Goal: Information Seeking & Learning: Learn about a topic

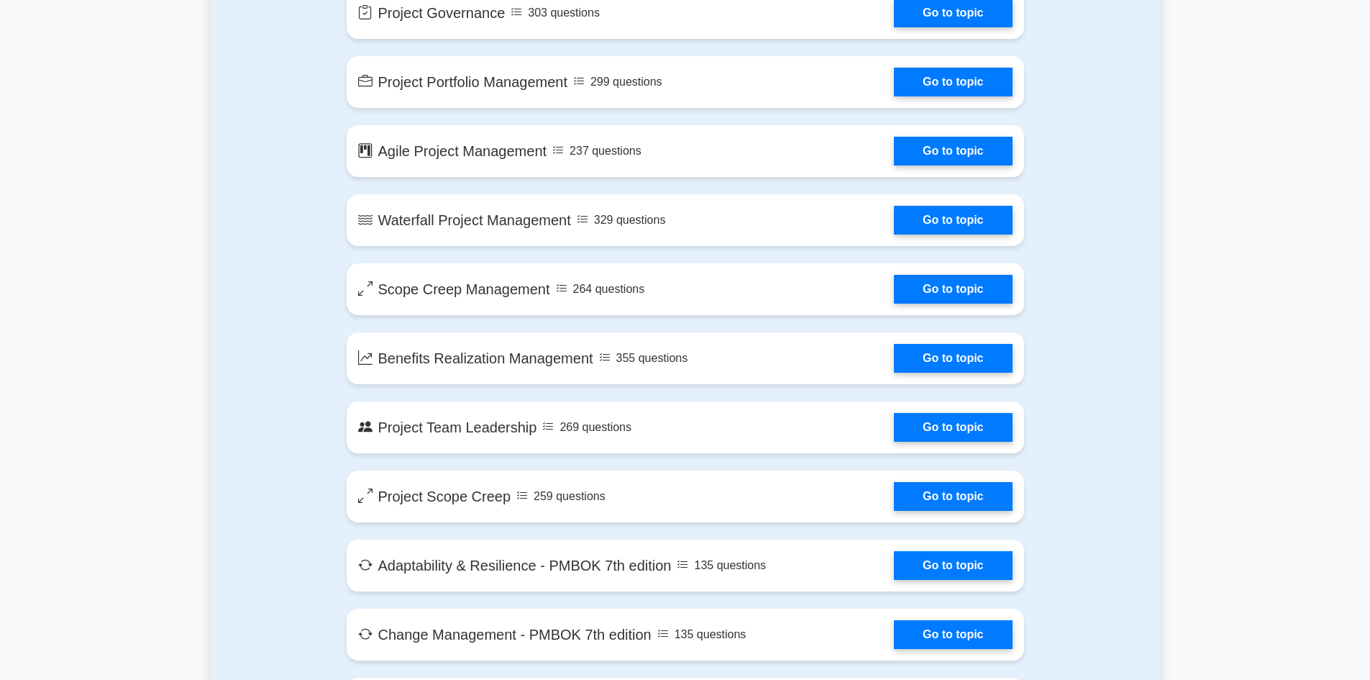
scroll to position [2373, 0]
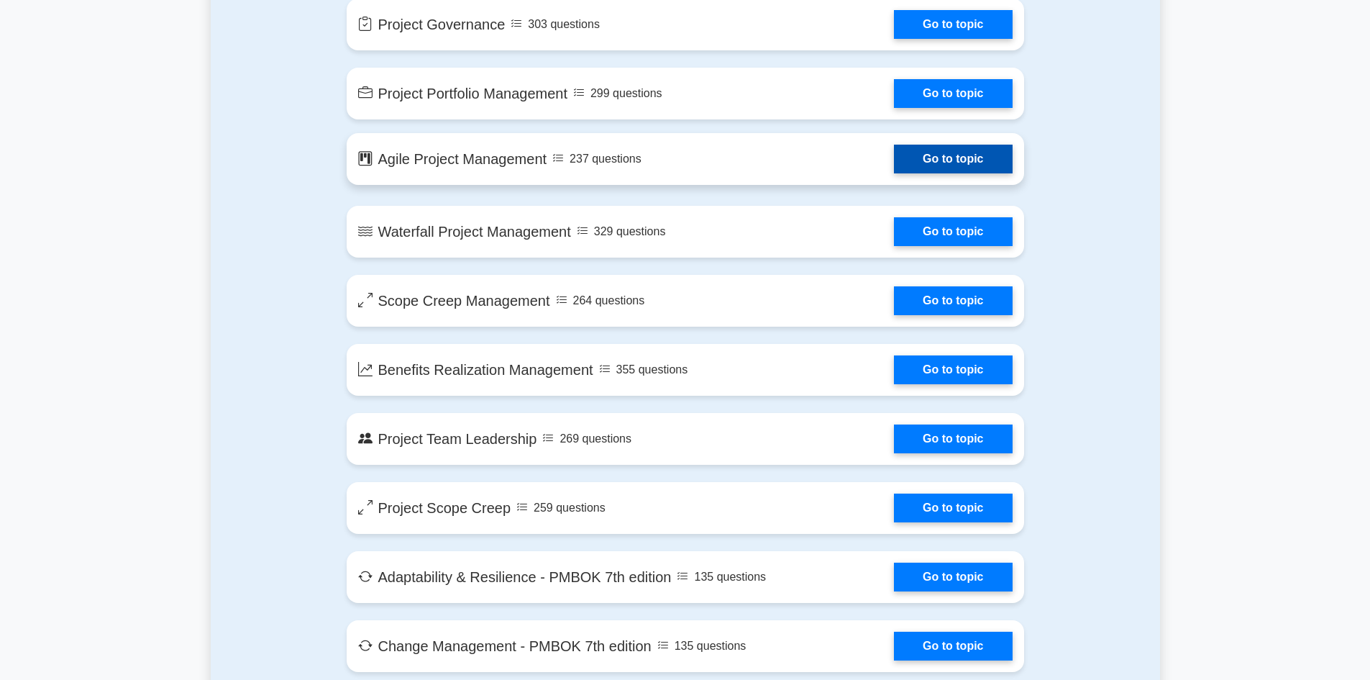
click at [990, 170] on link "Go to topic" at bounding box center [953, 159] width 118 height 29
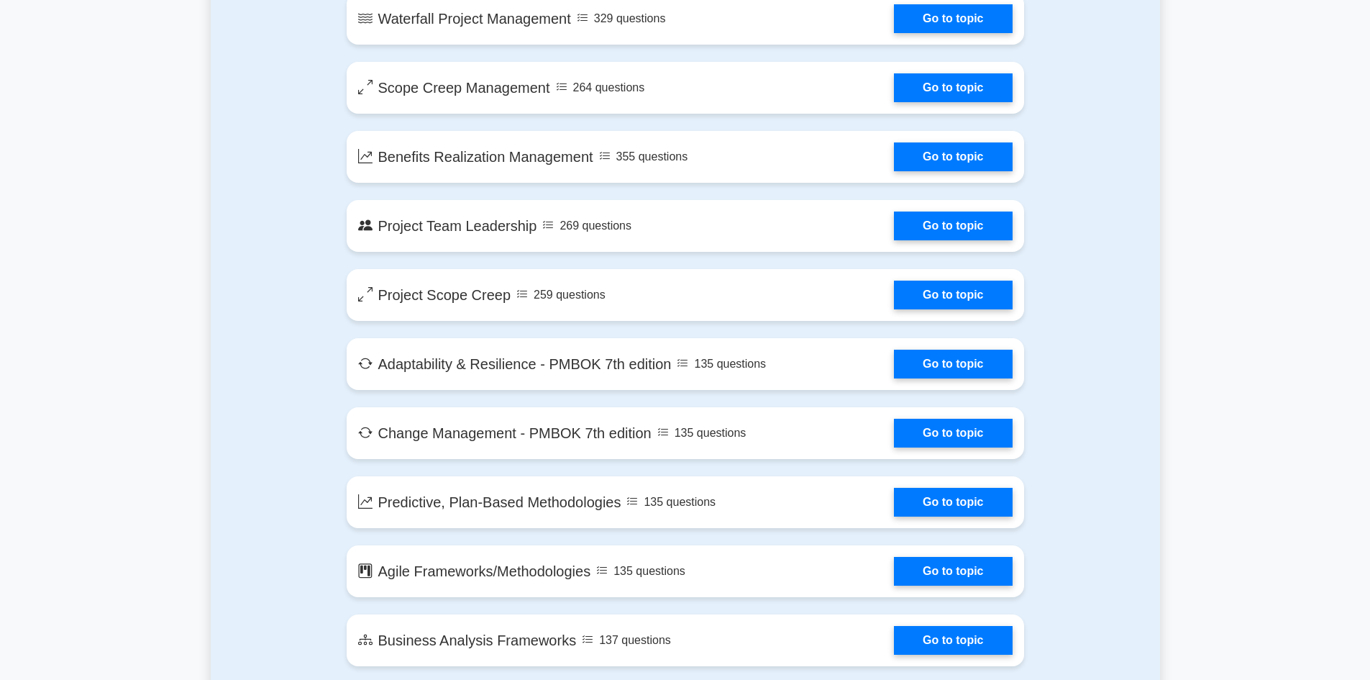
scroll to position [2608, 0]
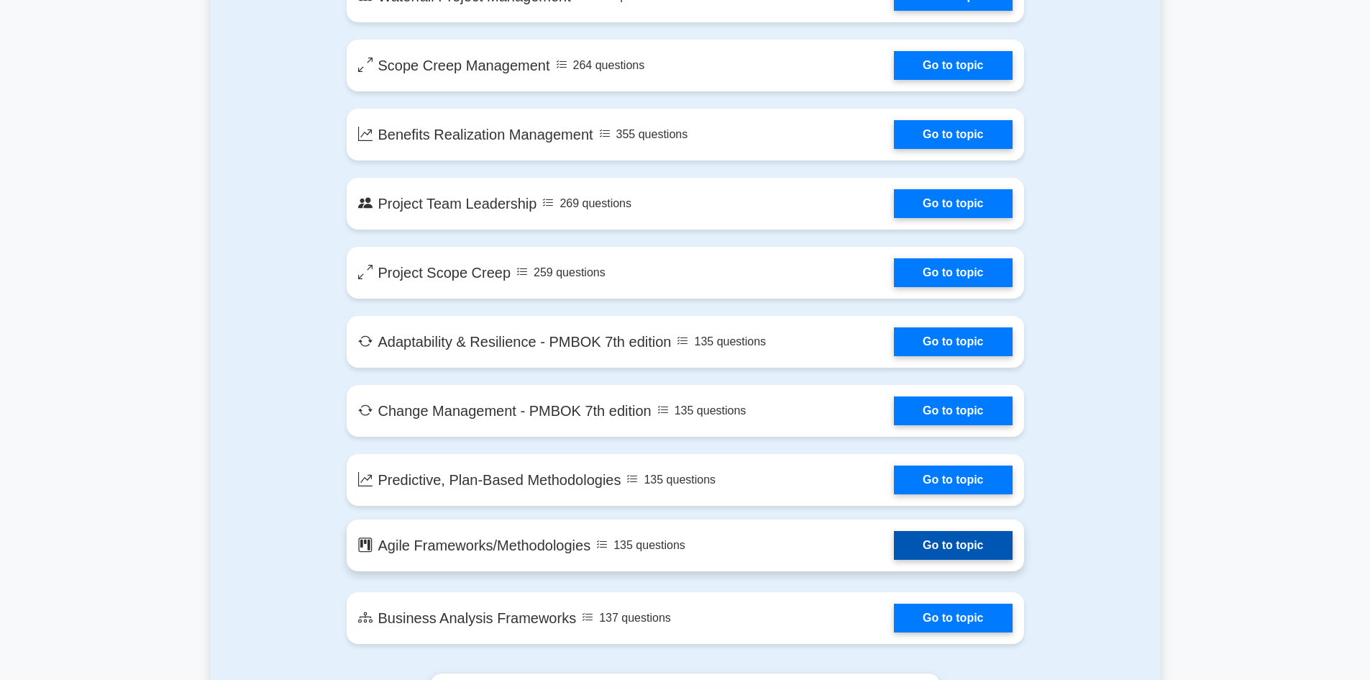
click at [986, 544] on link "Go to topic" at bounding box center [953, 545] width 118 height 29
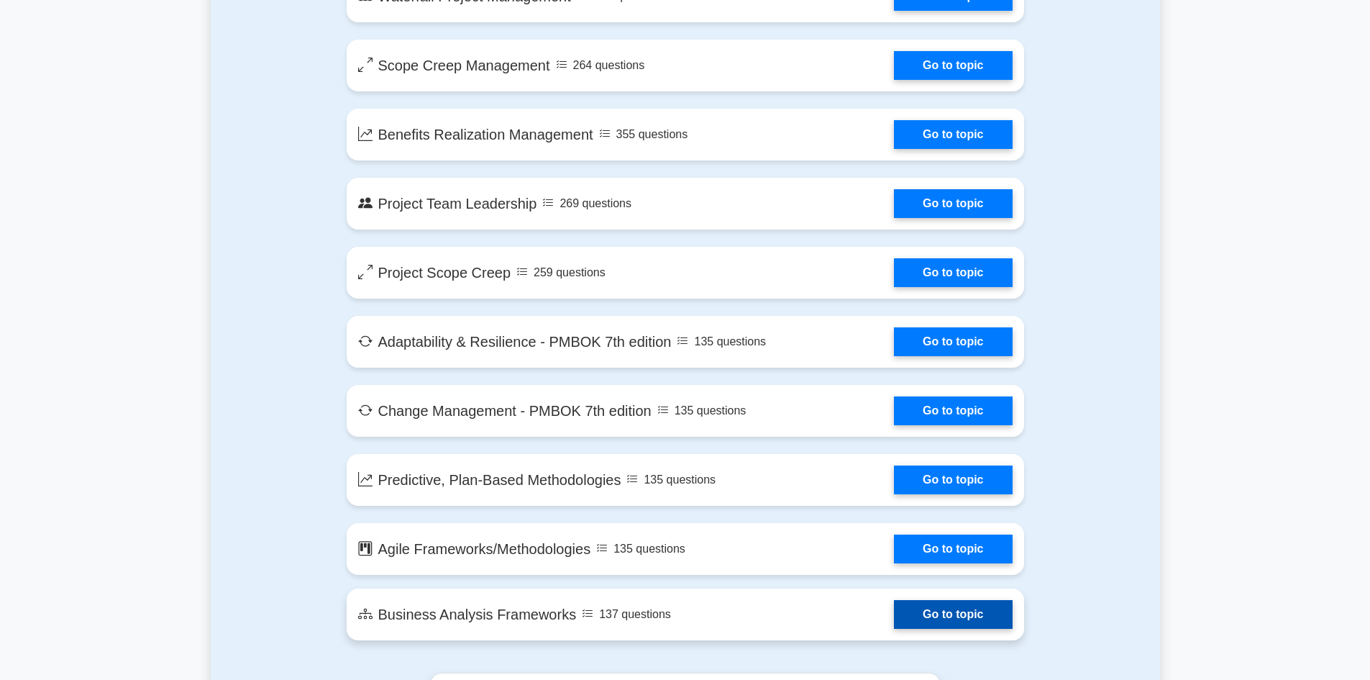
click at [954, 623] on link "Go to topic" at bounding box center [953, 614] width 118 height 29
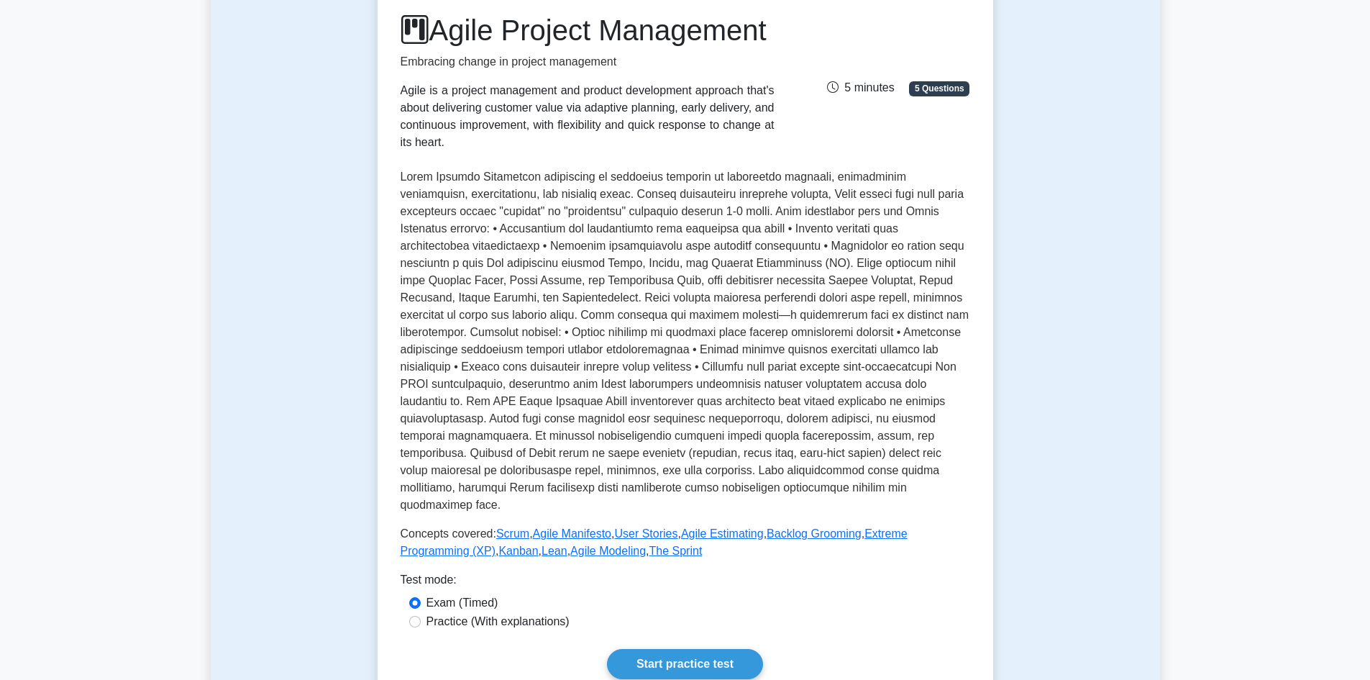
scroll to position [216, 0]
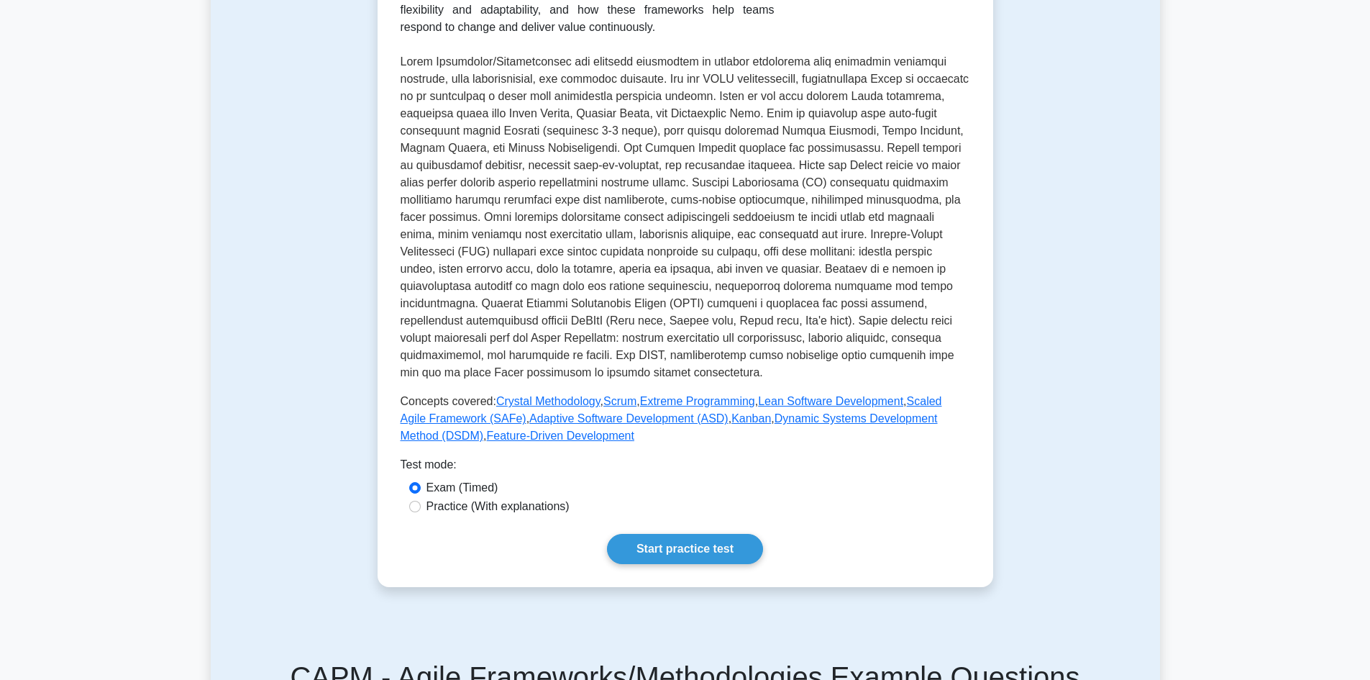
scroll to position [360, 0]
click at [501, 510] on label "Practice (With explanations)" at bounding box center [498, 504] width 143 height 17
click at [421, 510] on input "Practice (With explanations)" at bounding box center [415, 504] width 12 height 12
radio input "true"
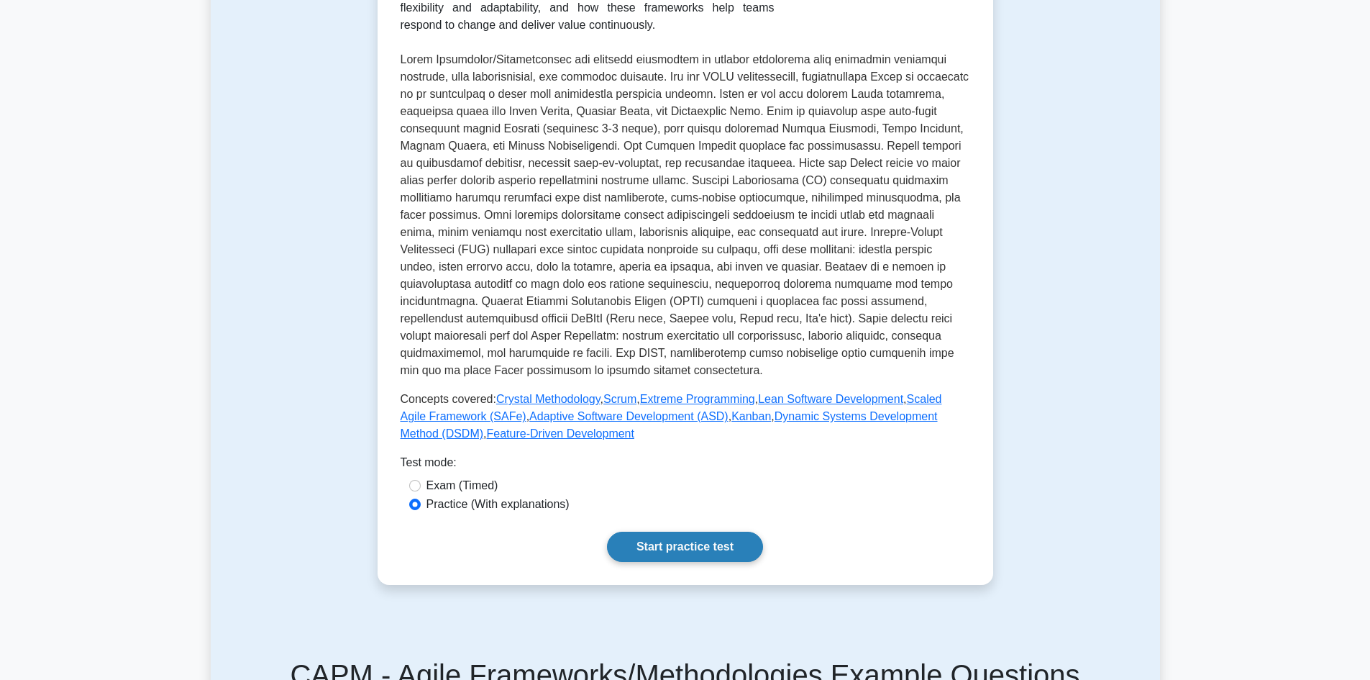
click at [643, 549] on link "Start practice test" at bounding box center [685, 547] width 156 height 30
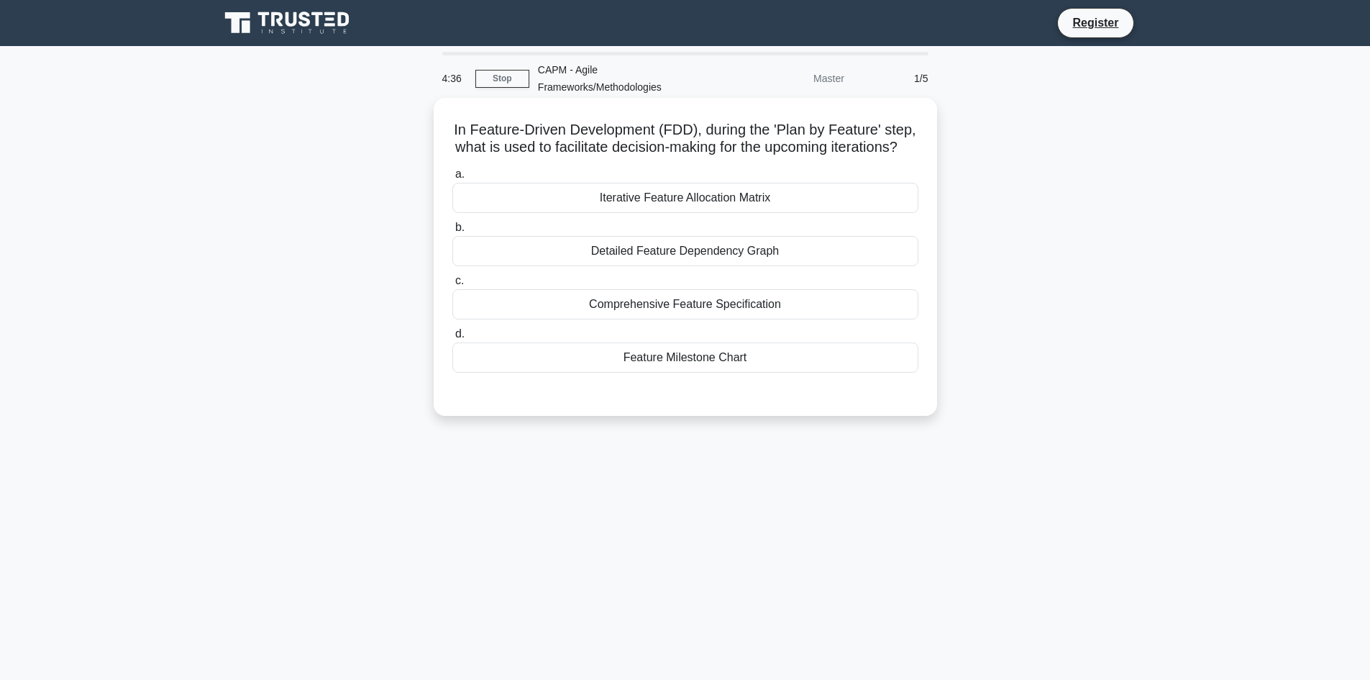
click at [670, 213] on div "Iterative Feature Allocation Matrix" at bounding box center [685, 198] width 466 height 30
click at [452, 179] on input "a. Iterative Feature Allocation Matrix" at bounding box center [452, 174] width 0 height 9
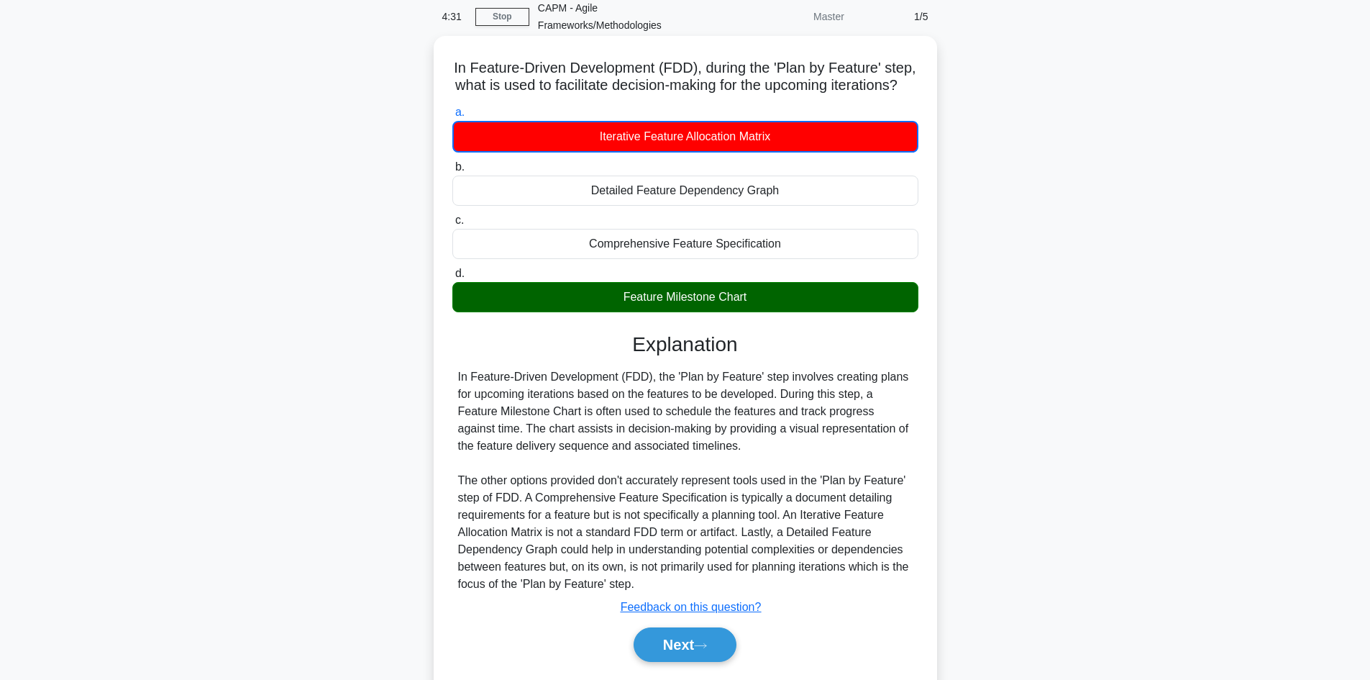
scroll to position [123, 0]
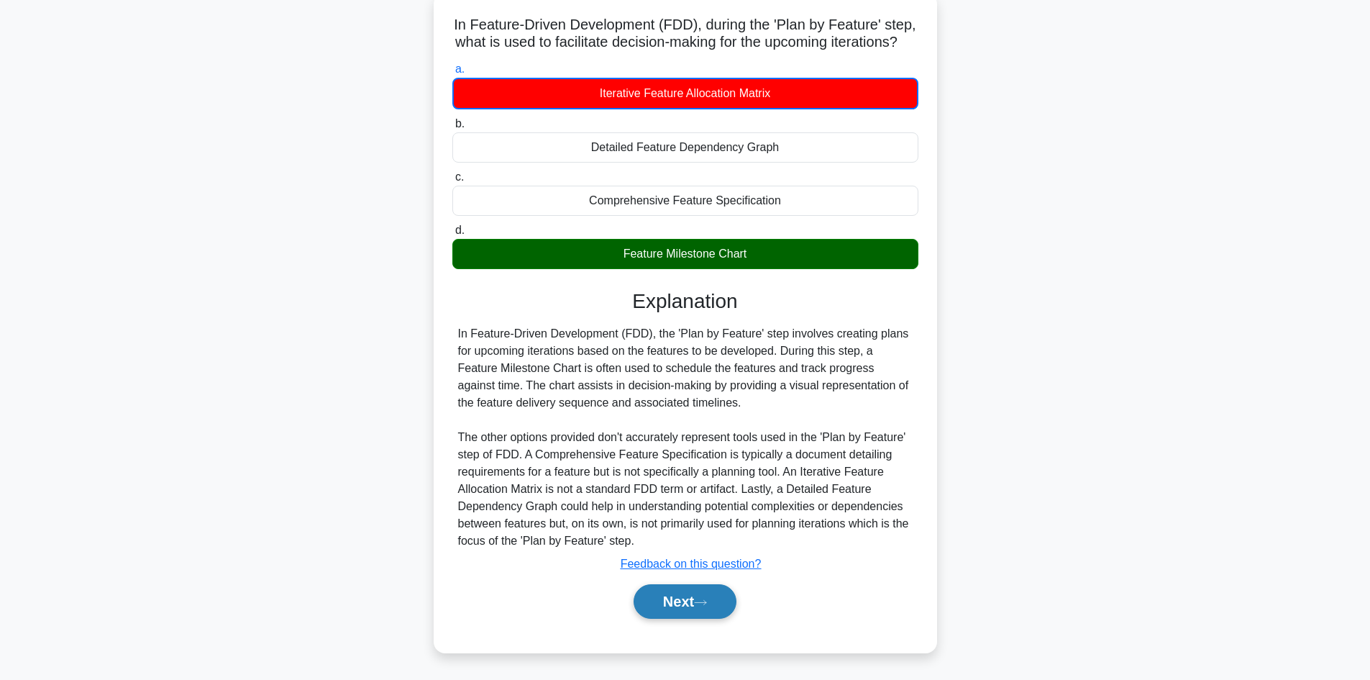
click at [694, 608] on button "Next" at bounding box center [685, 601] width 103 height 35
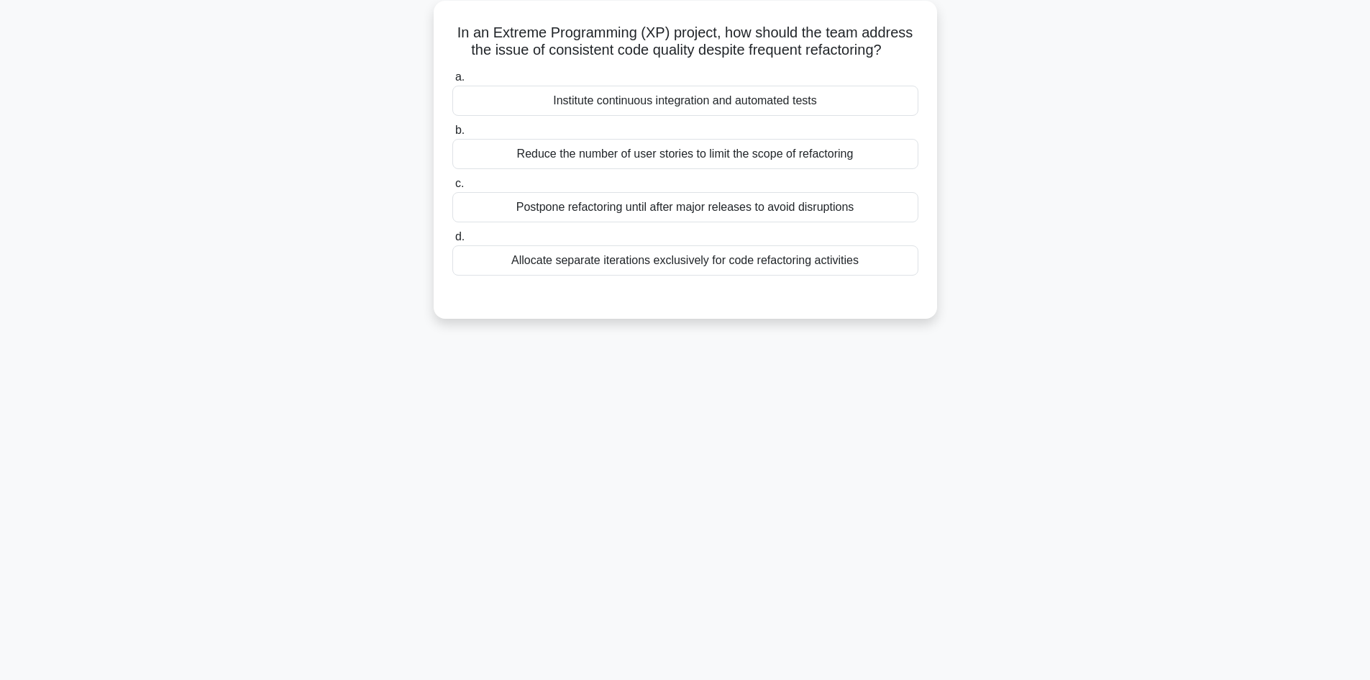
click at [650, 156] on div "Reduce the number of user stories to limit the scope of refactoring" at bounding box center [685, 154] width 466 height 30
click at [452, 135] on input "b. Reduce the number of user stories to limit the scope of refactoring" at bounding box center [452, 130] width 0 height 9
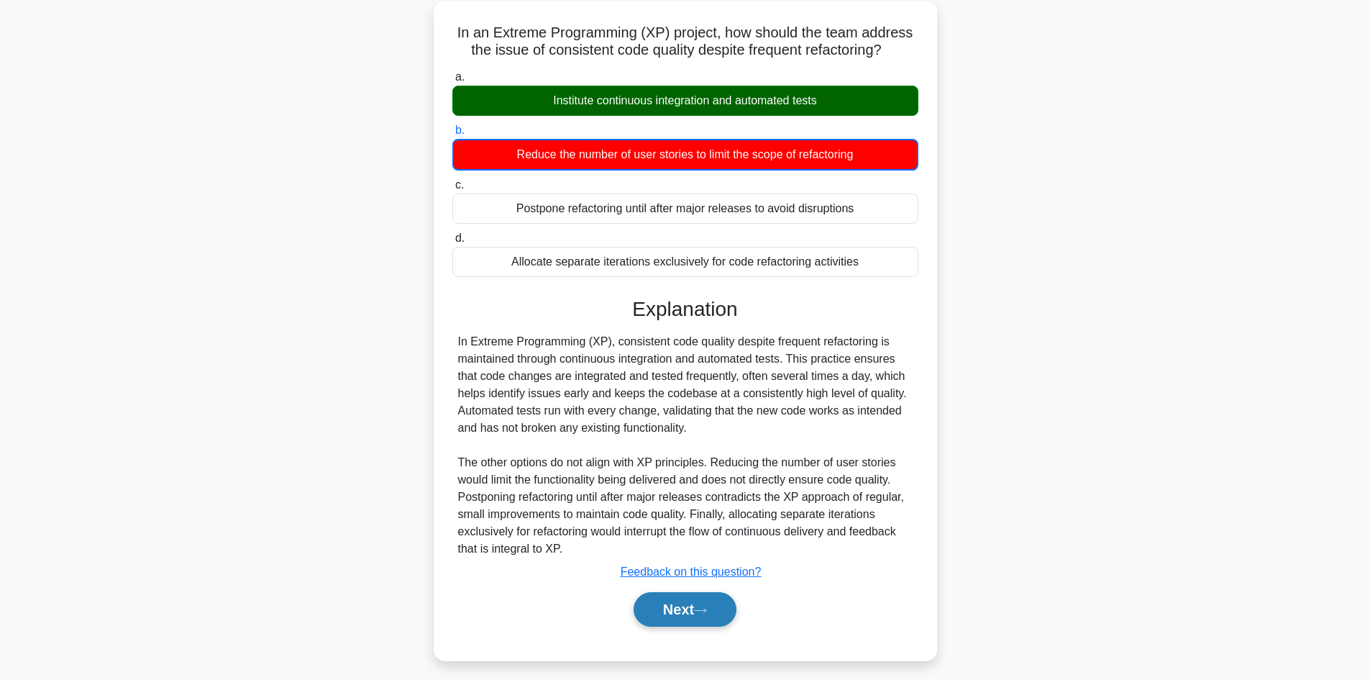
click at [712, 606] on button "Next" at bounding box center [685, 609] width 103 height 35
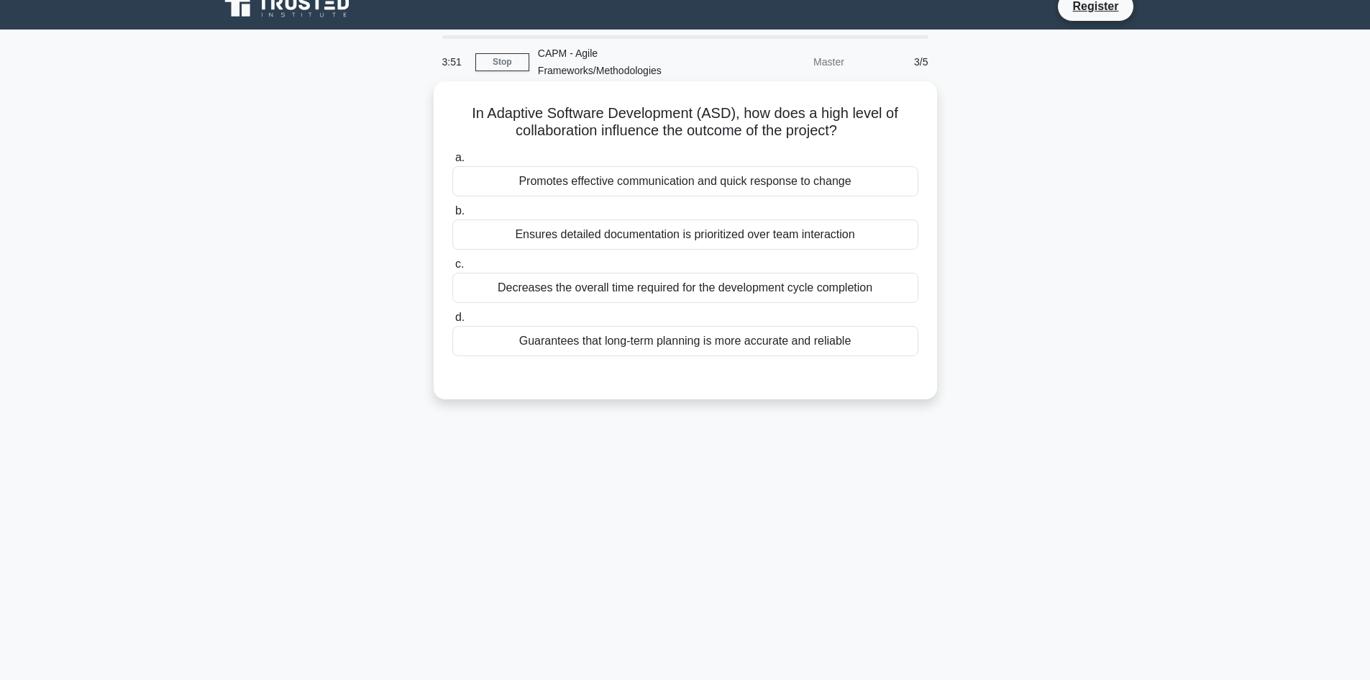
scroll to position [0, 0]
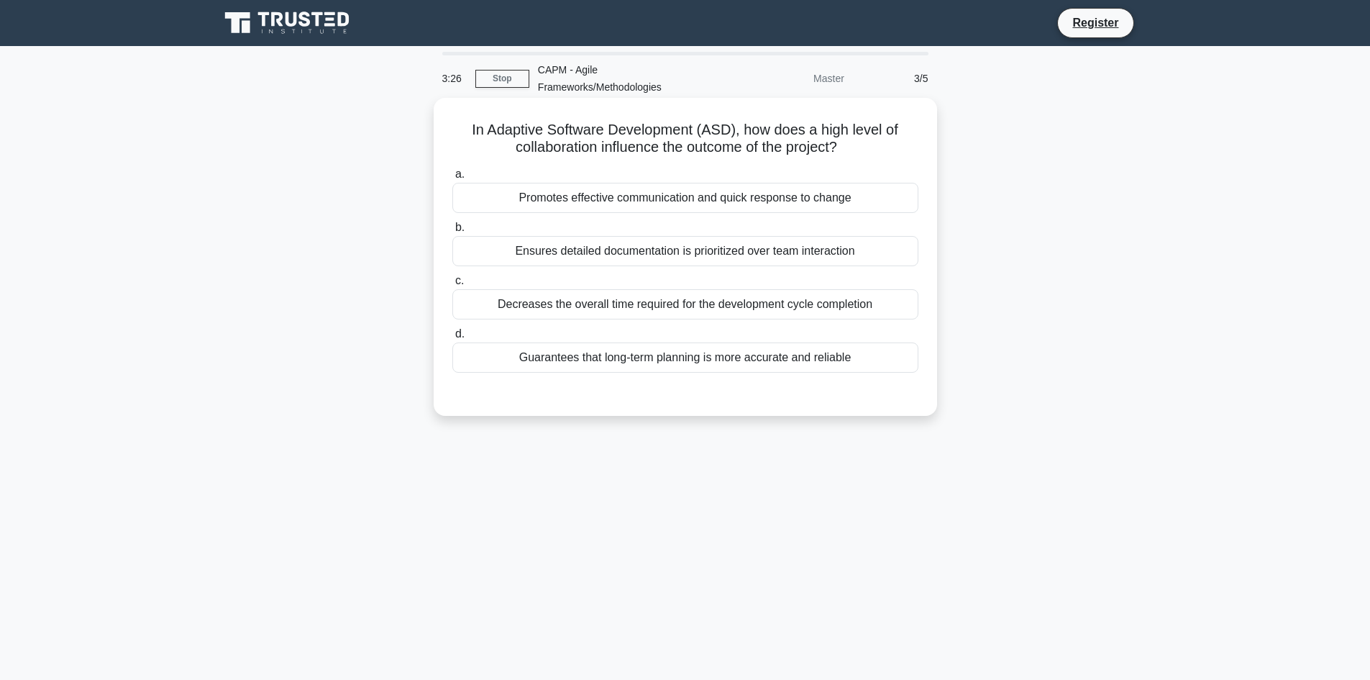
click at [585, 200] on div "Promotes effective communication and quick response to change" at bounding box center [685, 198] width 466 height 30
click at [452, 179] on input "a. Promotes effective communication and quick response to change" at bounding box center [452, 174] width 0 height 9
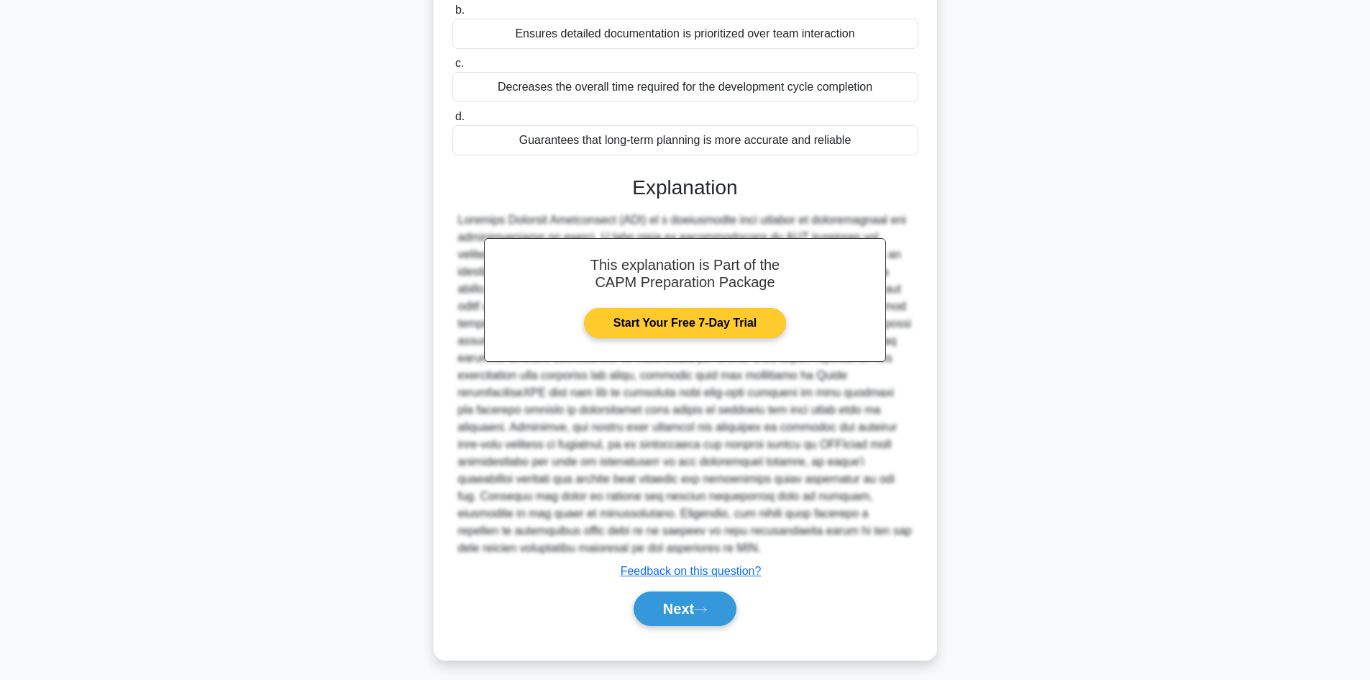
scroll to position [225, 0]
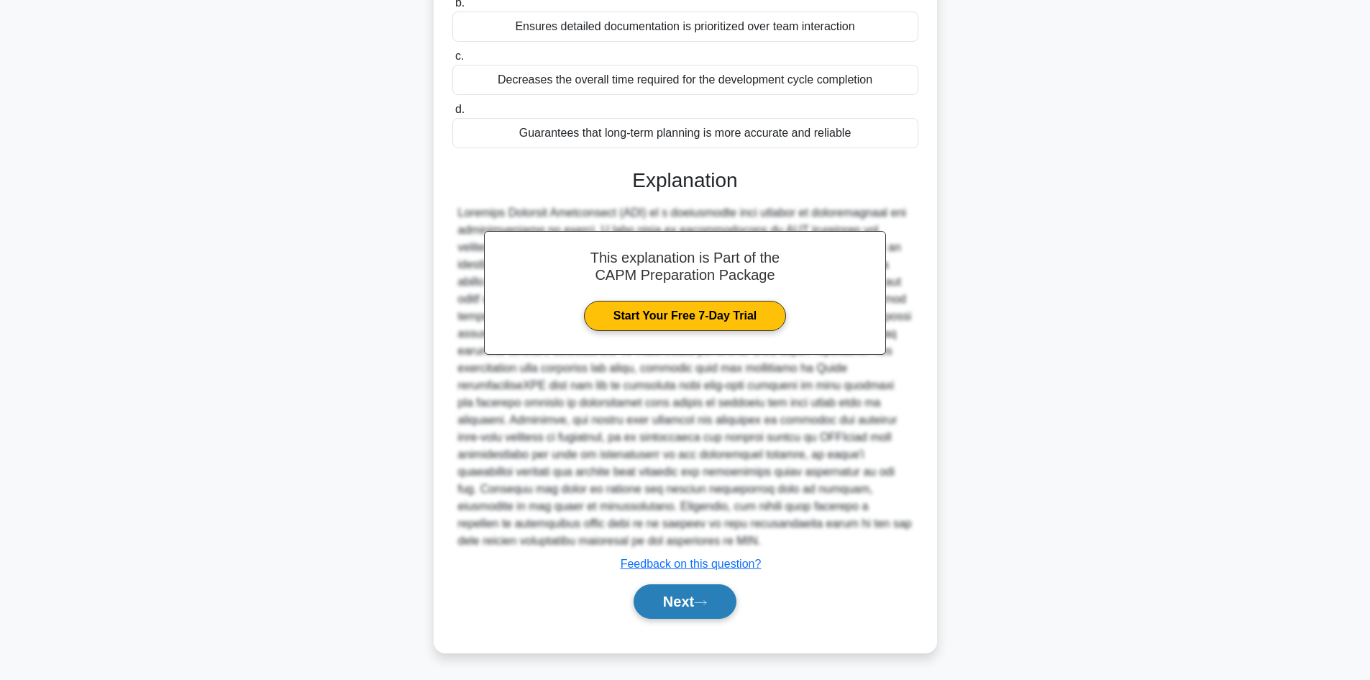
click at [673, 601] on button "Next" at bounding box center [685, 601] width 103 height 35
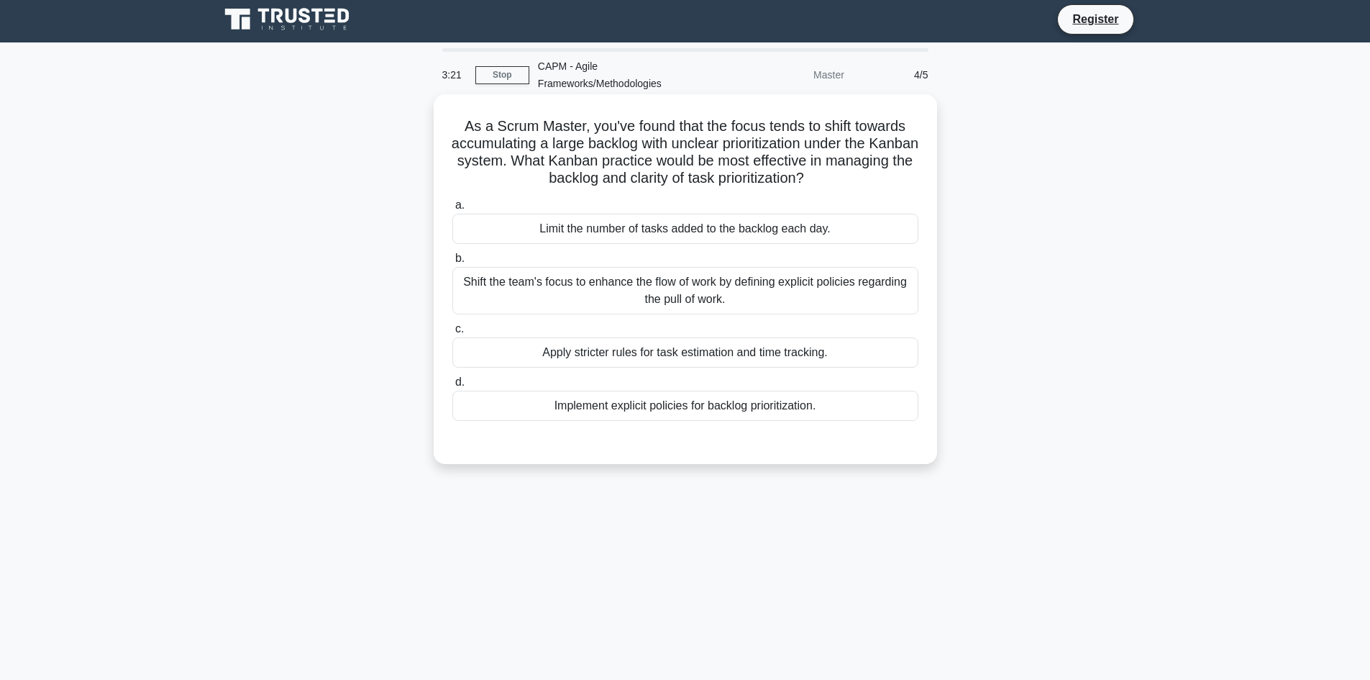
scroll to position [0, 0]
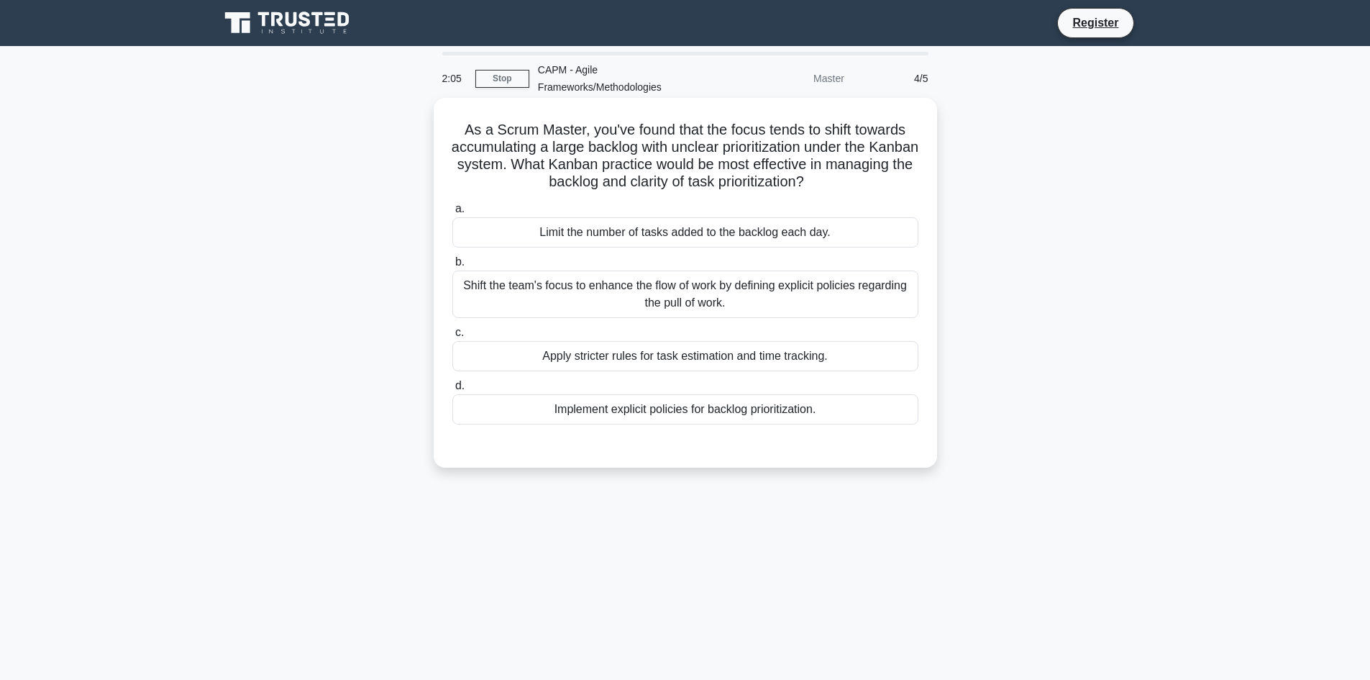
click at [719, 231] on div "Limit the number of tasks added to the backlog each day." at bounding box center [685, 232] width 466 height 30
click at [452, 214] on input "a. Limit the number of tasks added to the backlog each day." at bounding box center [452, 208] width 0 height 9
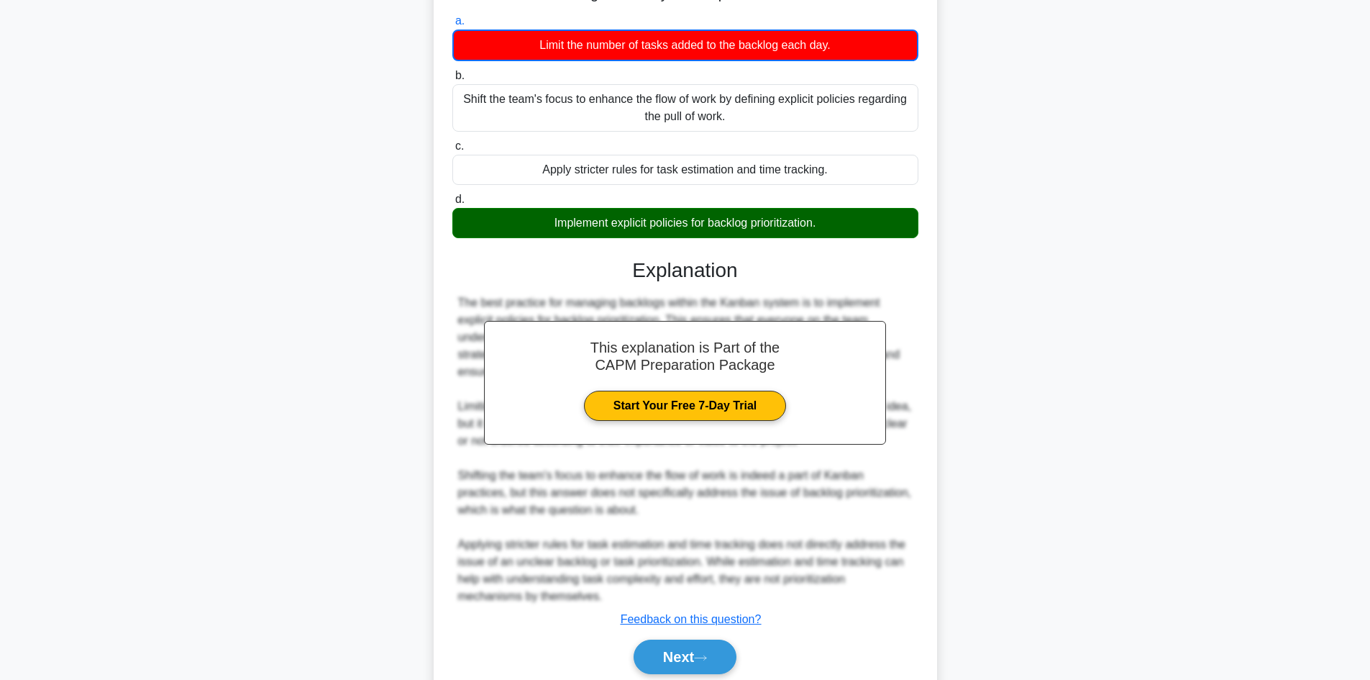
scroll to position [244, 0]
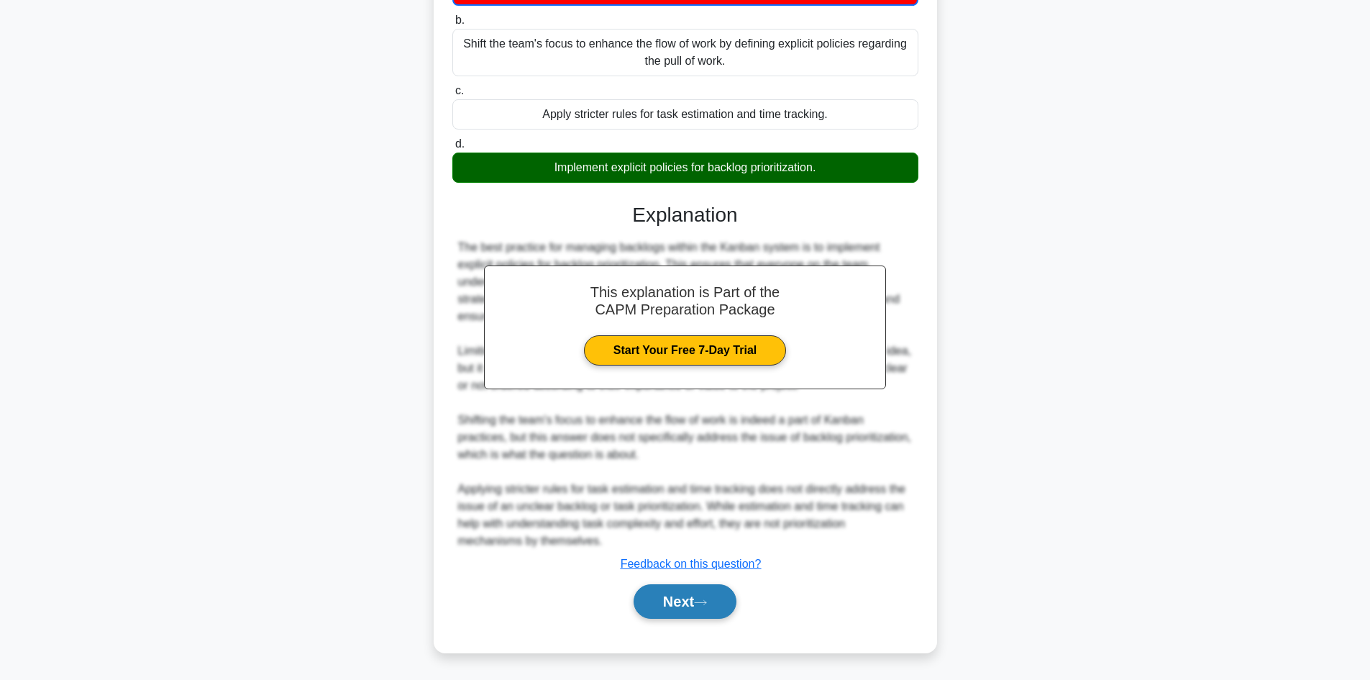
click at [707, 598] on button "Next" at bounding box center [685, 601] width 103 height 35
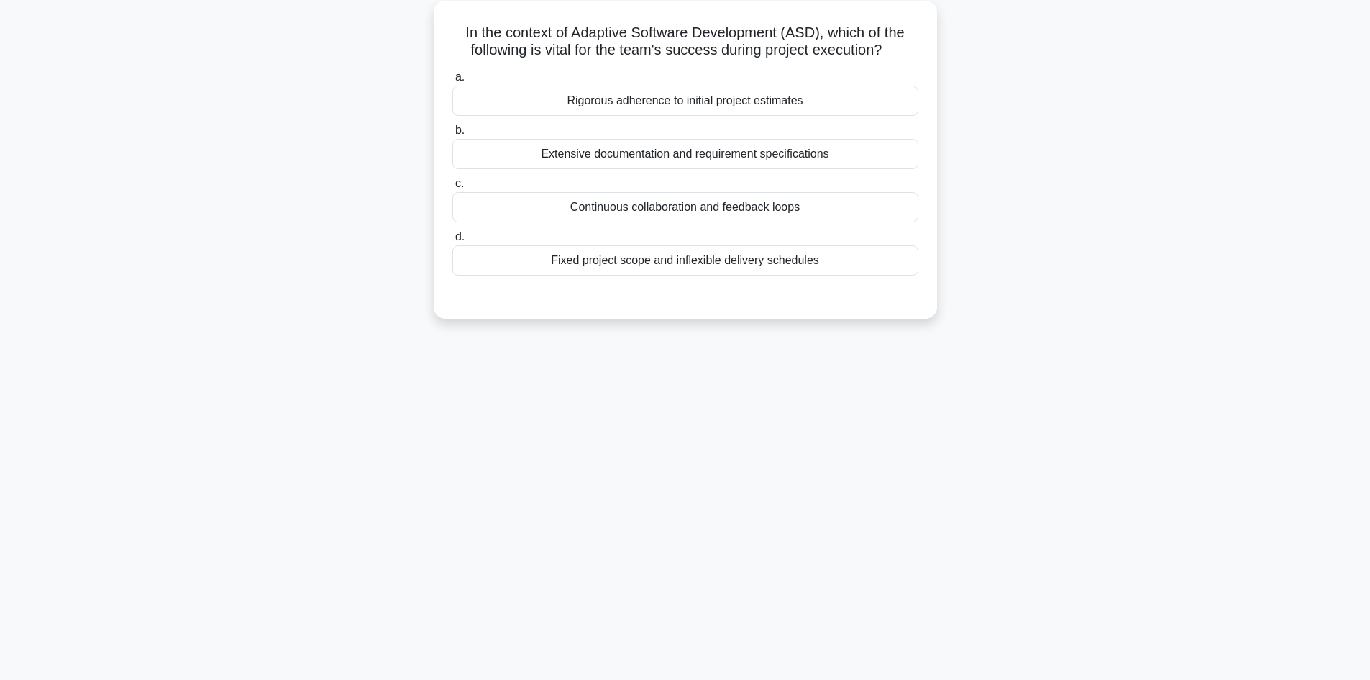
scroll to position [25, 0]
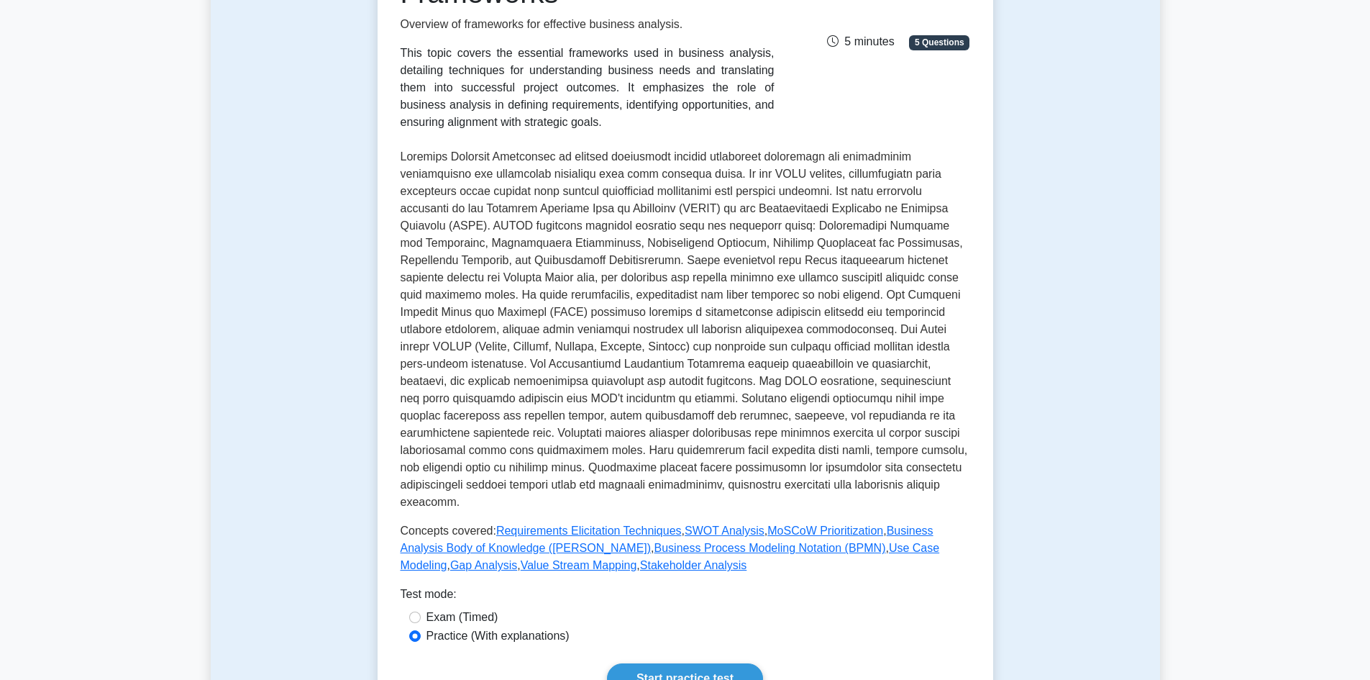
scroll to position [360, 0]
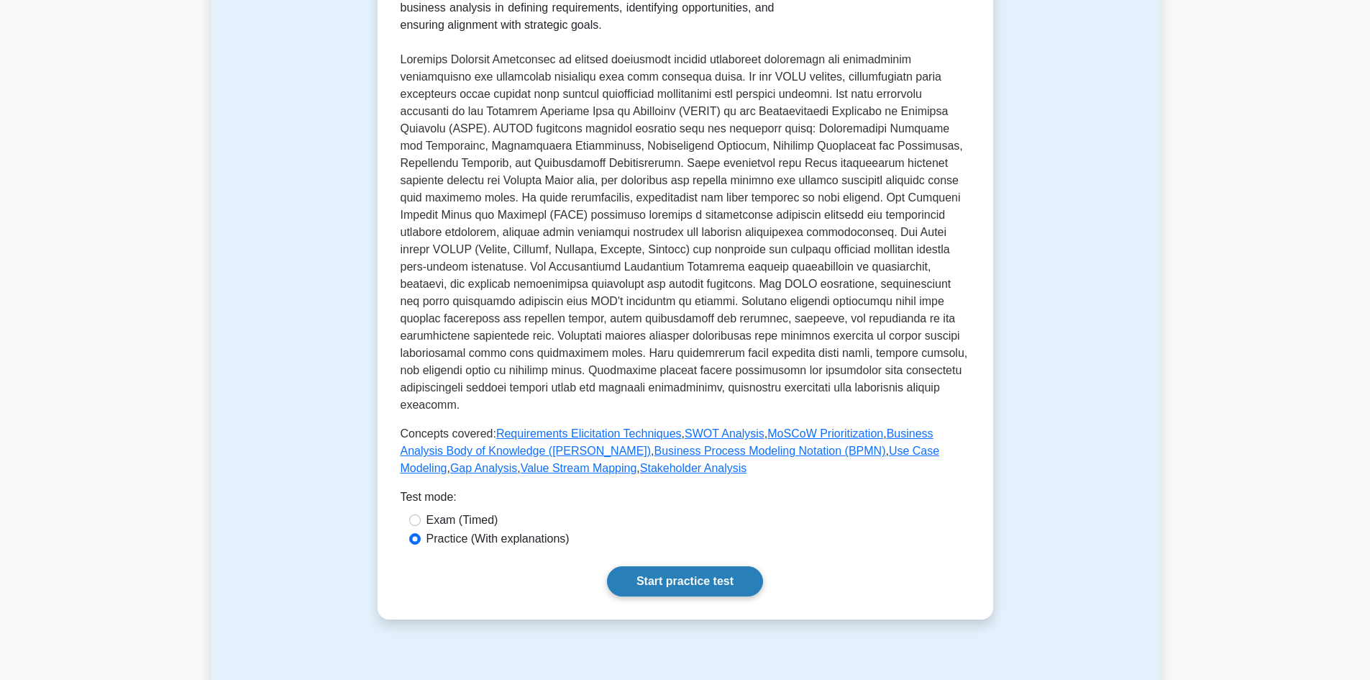
click at [670, 566] on link "Start practice test" at bounding box center [685, 581] width 156 height 30
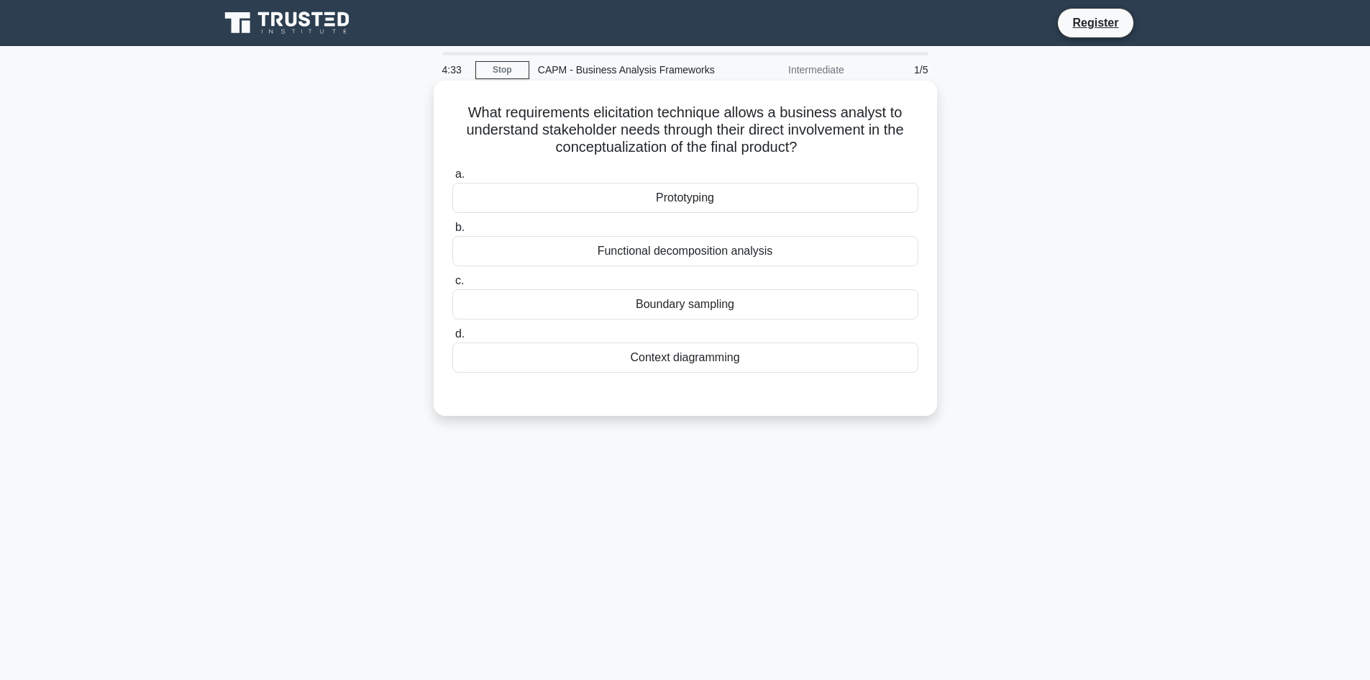
click at [683, 202] on div "Prototyping" at bounding box center [685, 198] width 466 height 30
click at [452, 179] on input "a. Prototyping" at bounding box center [452, 174] width 0 height 9
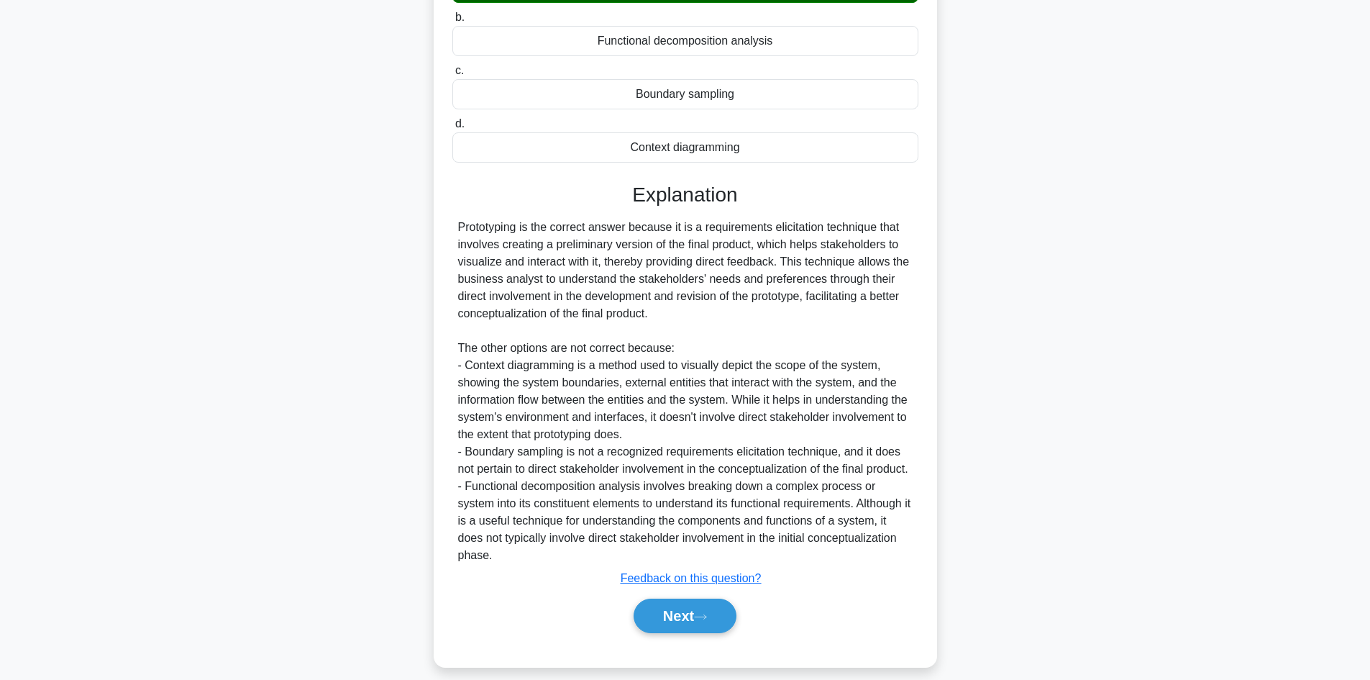
scroll to position [225, 0]
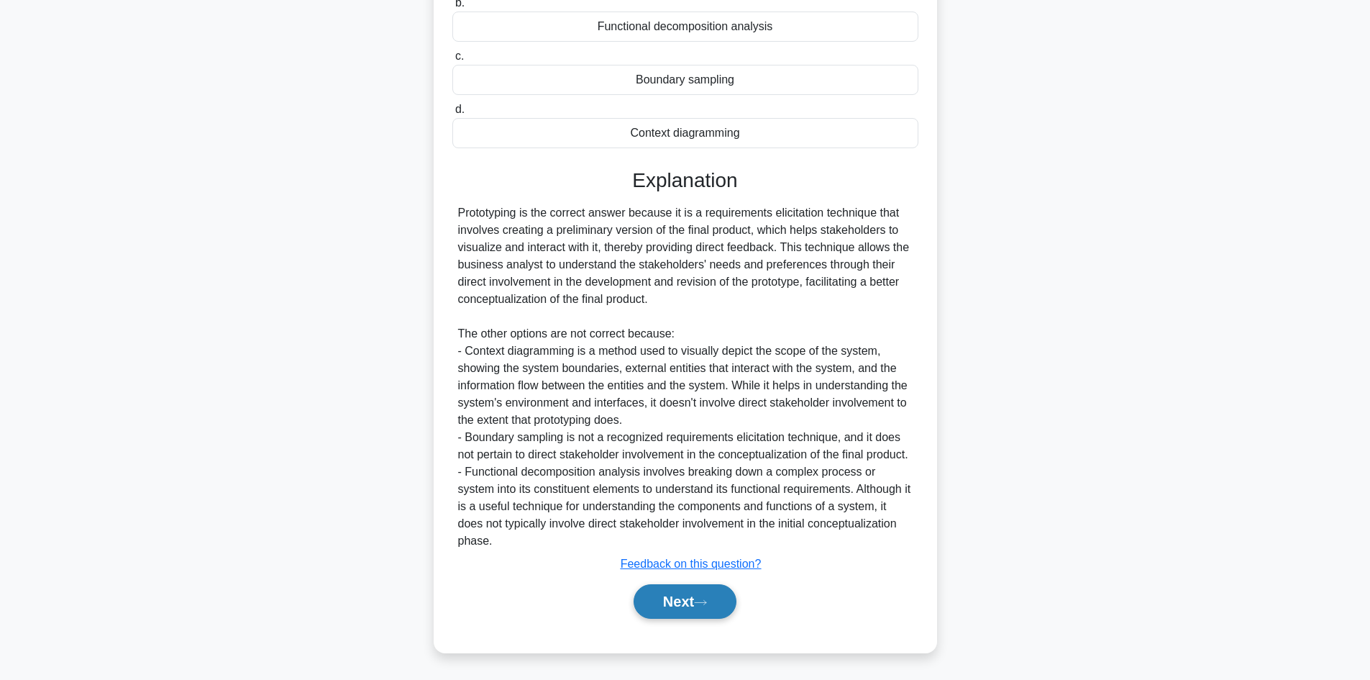
click at [699, 601] on button "Next" at bounding box center [685, 601] width 103 height 35
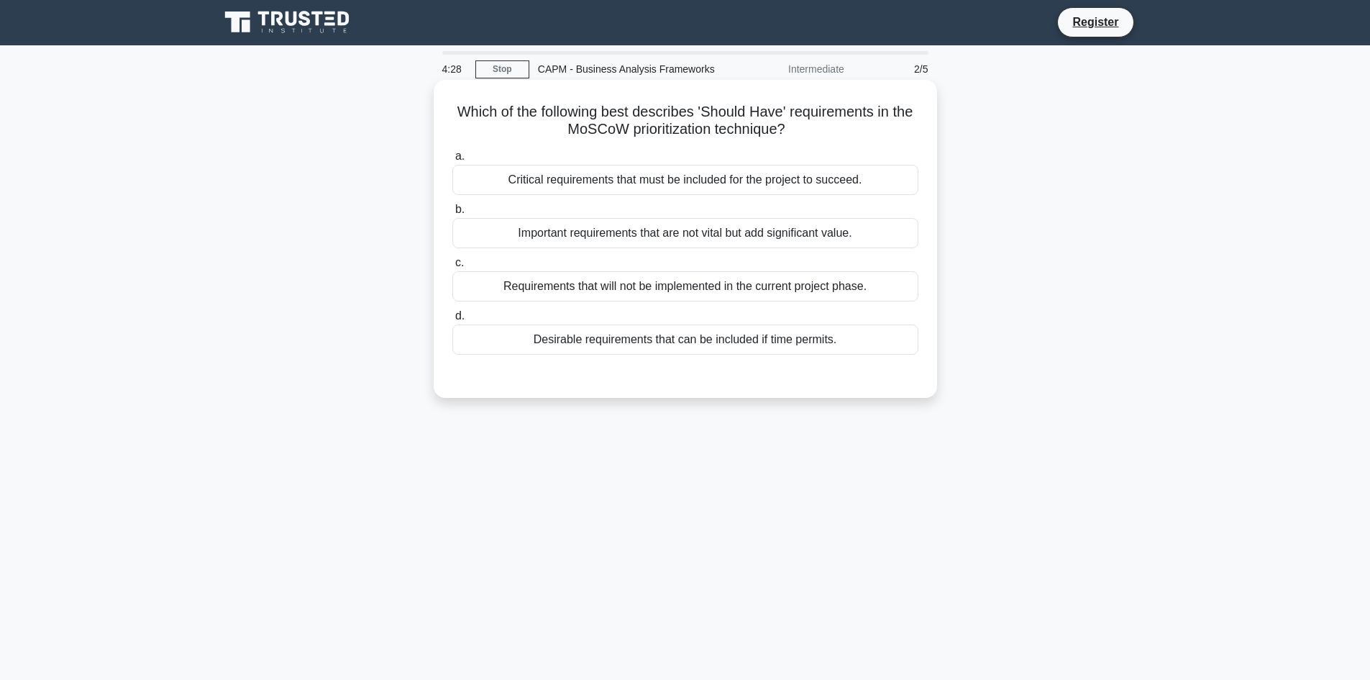
scroll to position [0, 0]
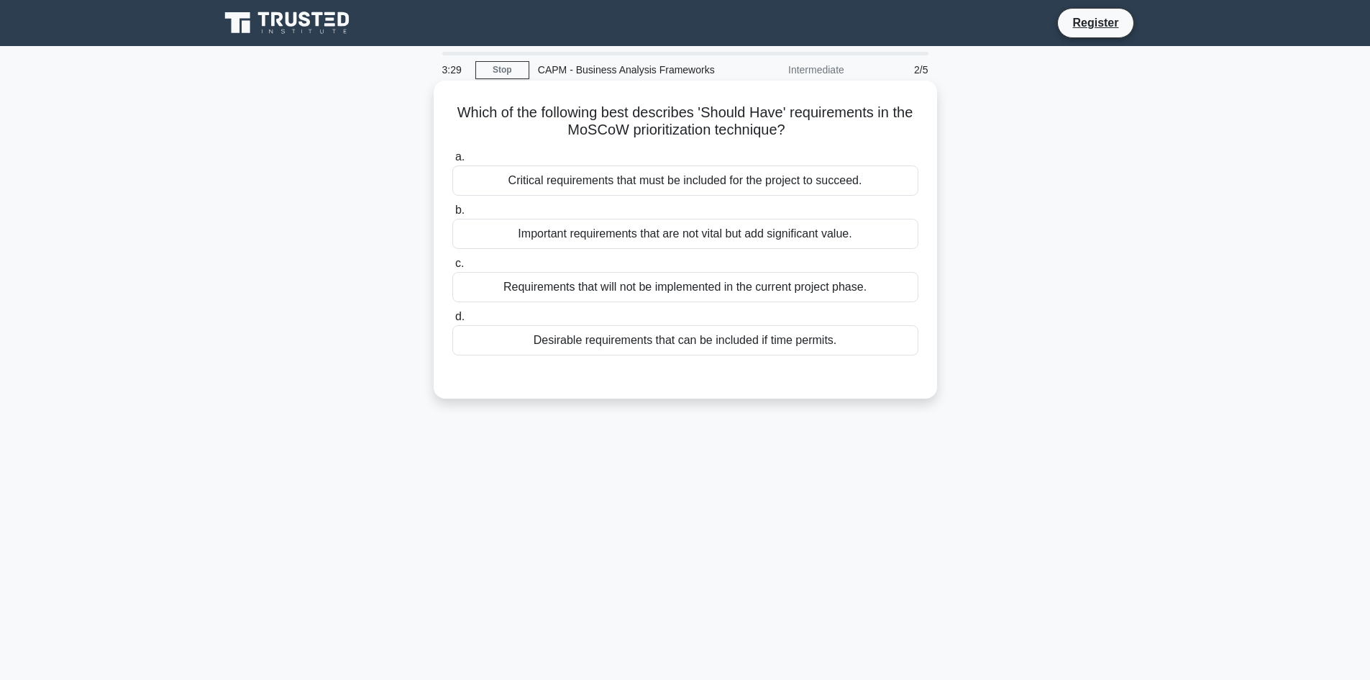
click at [642, 178] on div "Critical requirements that must be included for the project to succeed." at bounding box center [685, 180] width 466 height 30
click at [452, 162] on input "a. Critical requirements that must be included for the project to succeed." at bounding box center [452, 156] width 0 height 9
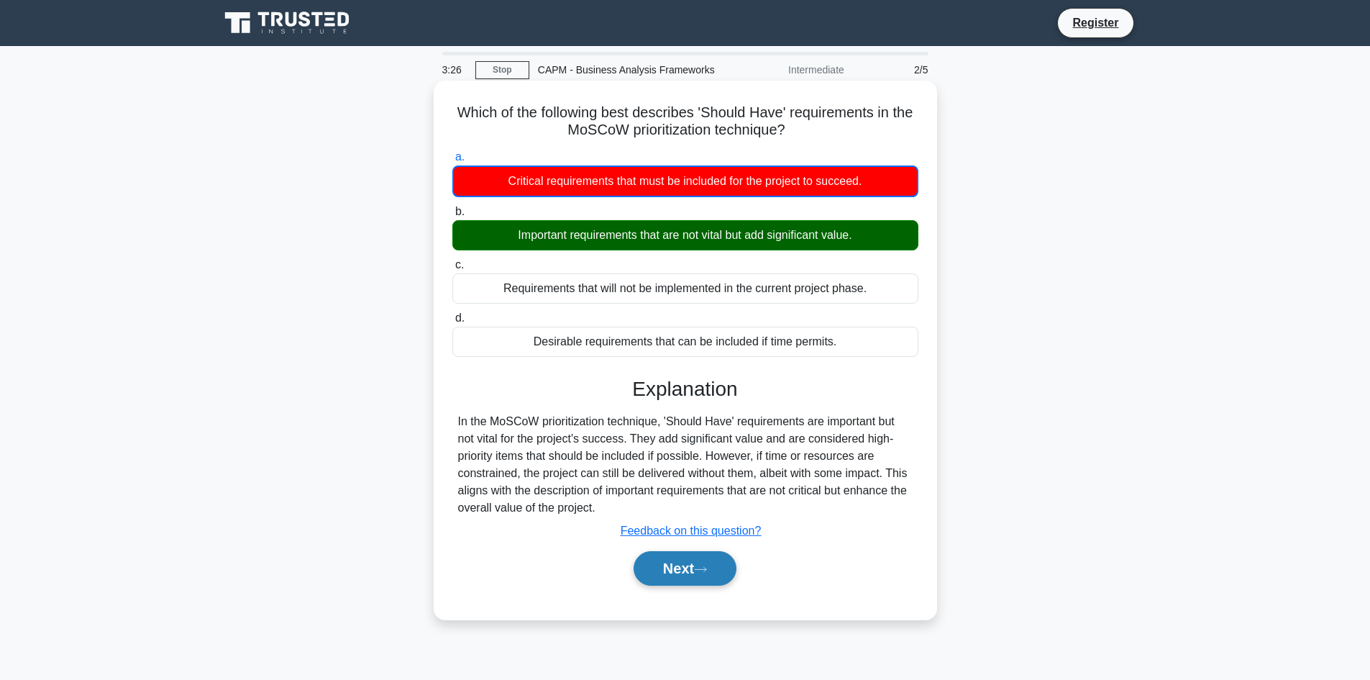
click at [699, 573] on button "Next" at bounding box center [685, 568] width 103 height 35
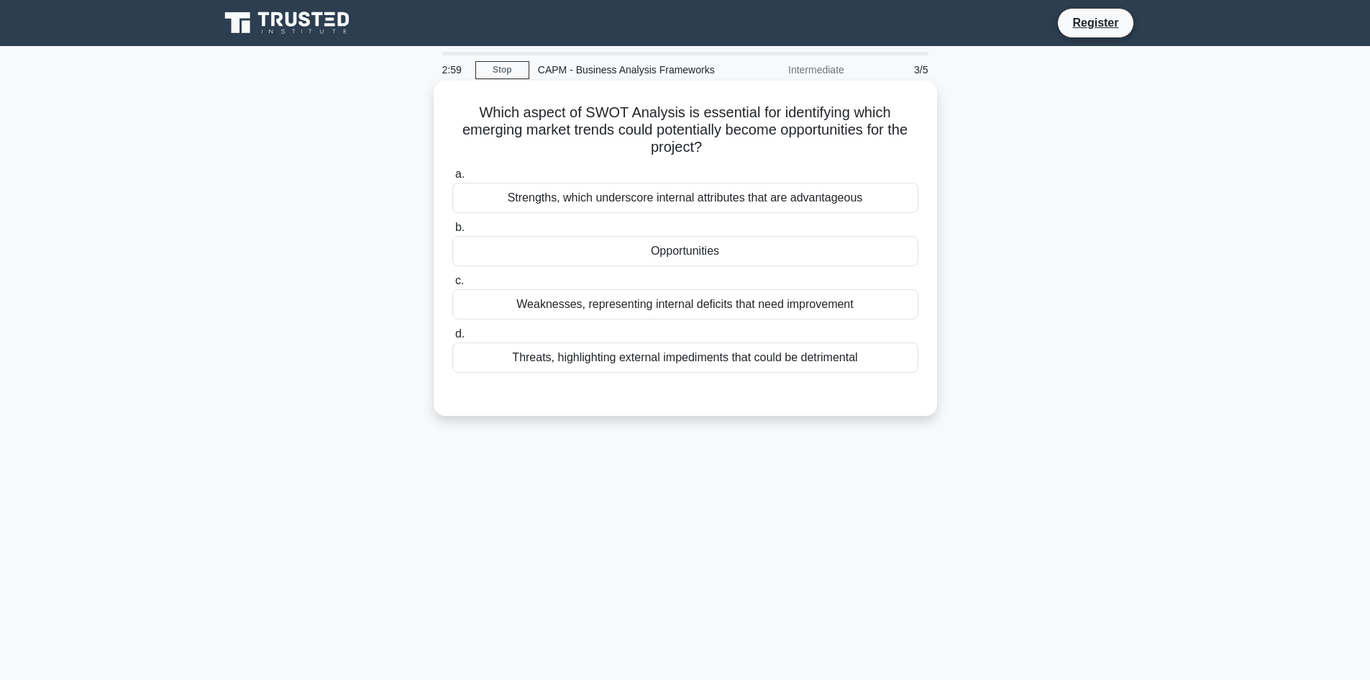
click at [714, 196] on div "Strengths, which underscore internal attributes that are advantageous" at bounding box center [685, 198] width 466 height 30
click at [452, 179] on input "a. Strengths, which underscore internal attributes that are advantageous" at bounding box center [452, 174] width 0 height 9
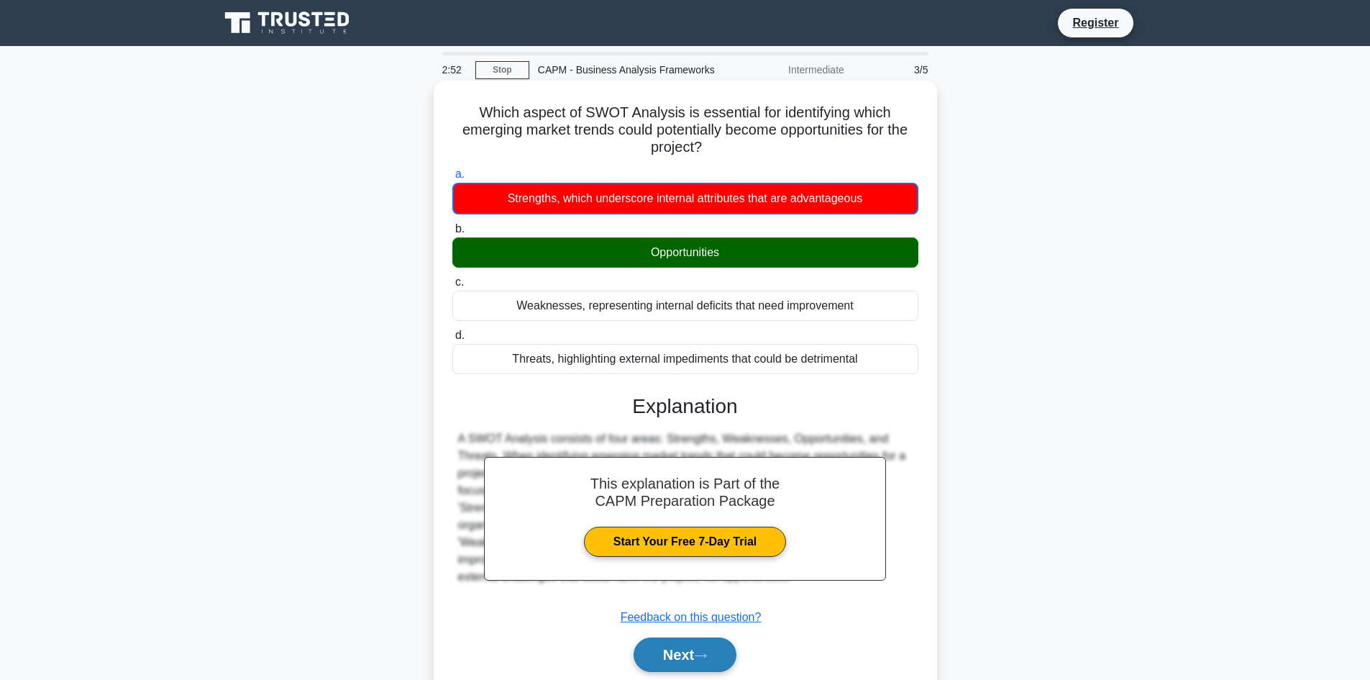
click at [693, 657] on button "Next" at bounding box center [685, 654] width 103 height 35
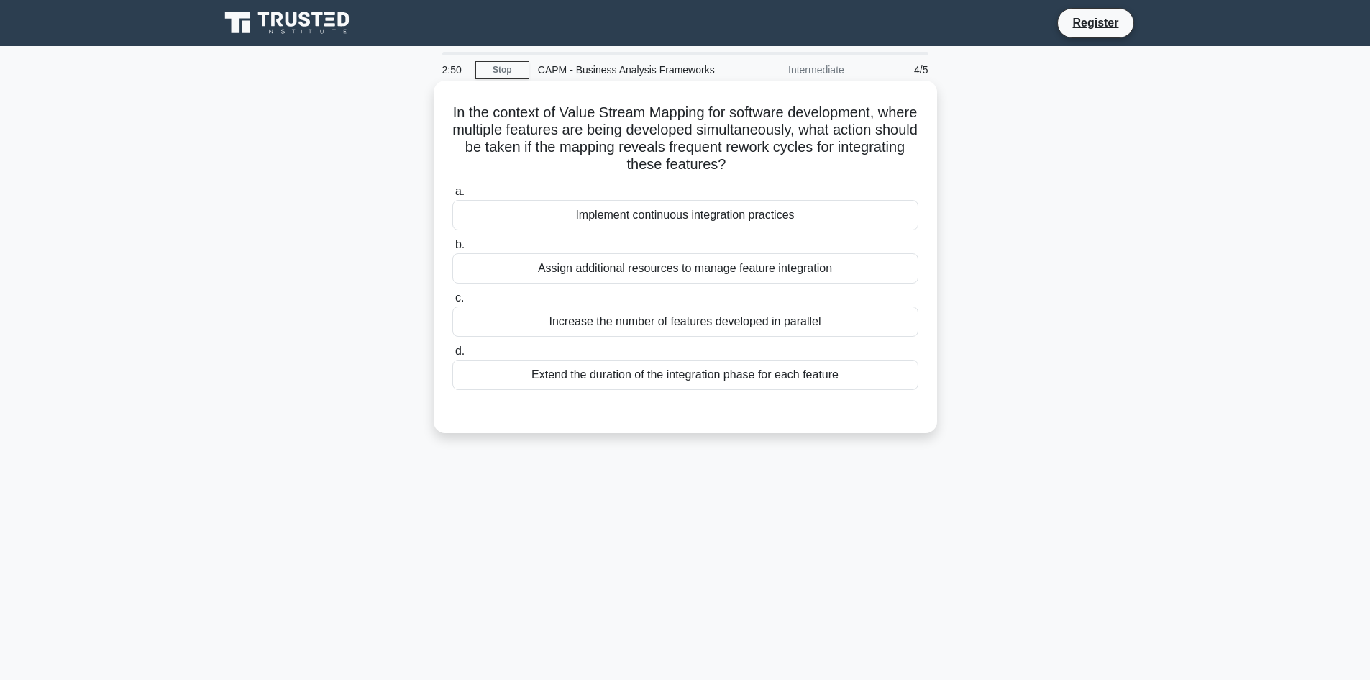
click at [669, 278] on div "Assign additional resources to manage feature integration" at bounding box center [685, 268] width 466 height 30
click at [452, 250] on input "b. Assign additional resources to manage feature integration" at bounding box center [452, 244] width 0 height 9
